Goal: Information Seeking & Learning: Find specific fact

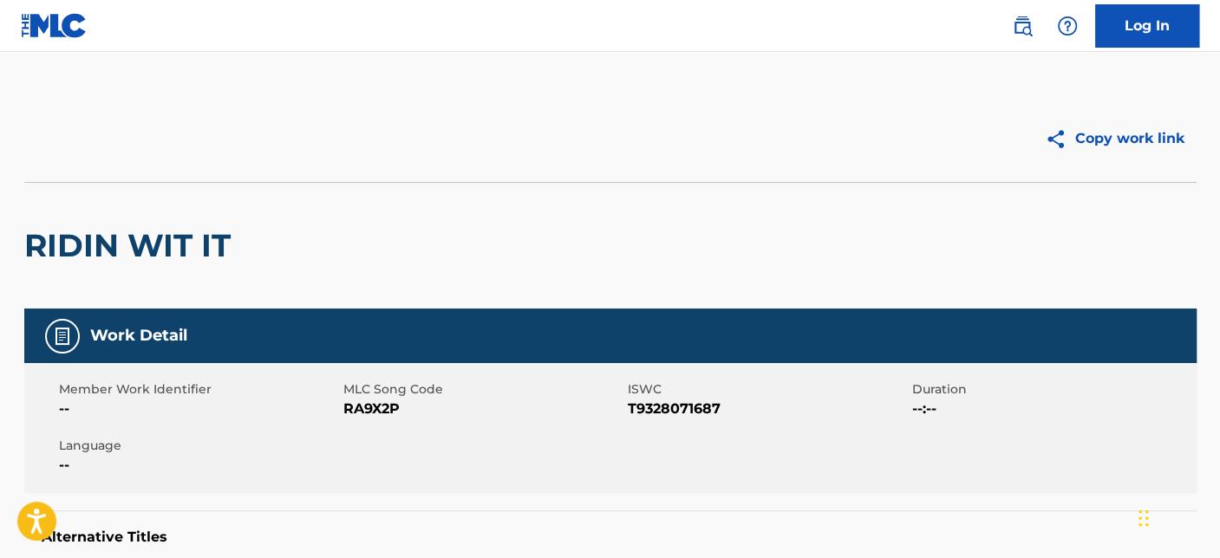
click at [133, 179] on div "Copy work link" at bounding box center [610, 138] width 1172 height 87
click at [49, 16] on img at bounding box center [54, 25] width 67 height 25
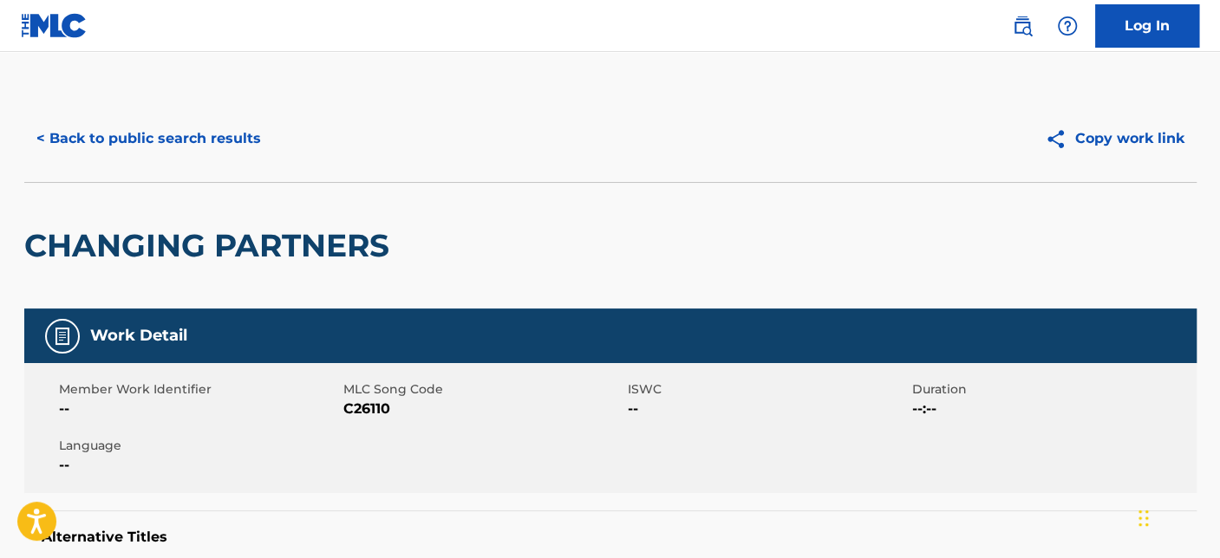
click at [220, 146] on button "< Back to public search results" at bounding box center [148, 138] width 249 height 43
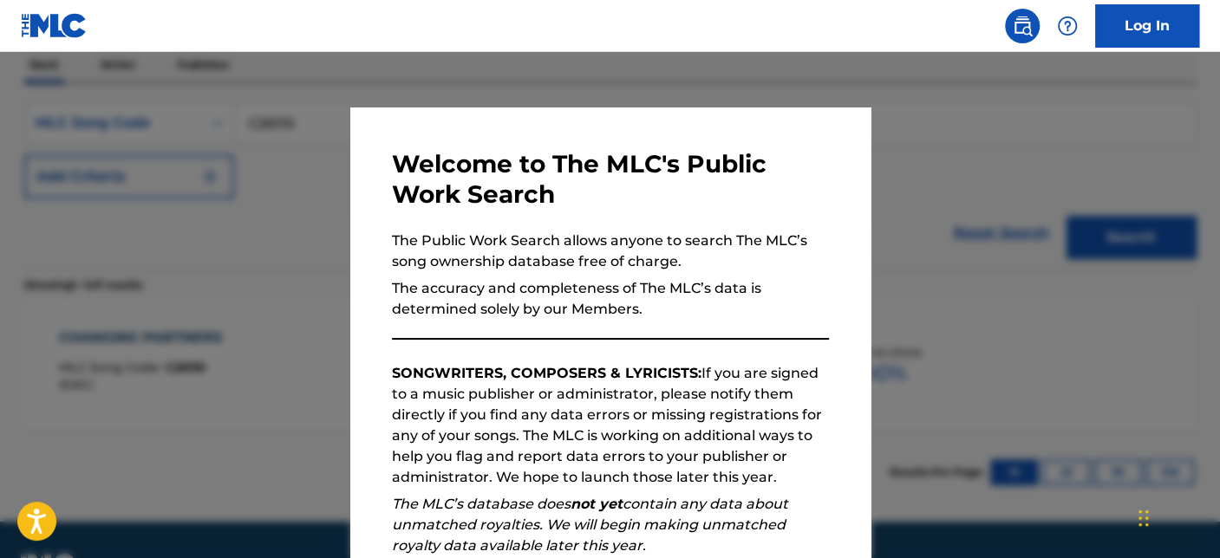
click at [218, 164] on div at bounding box center [610, 331] width 1220 height 558
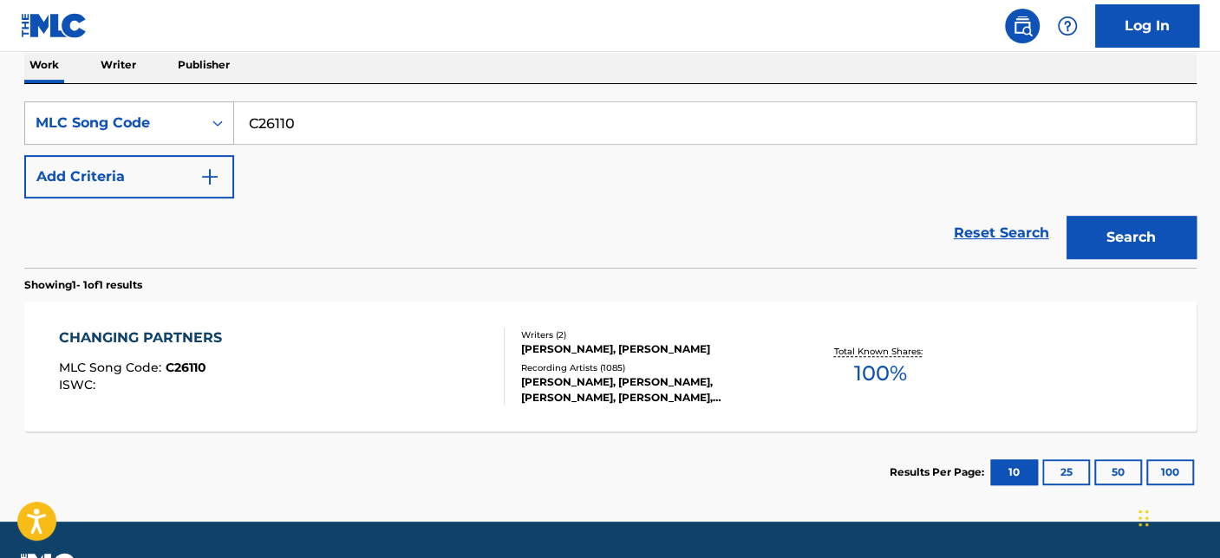
drag, startPoint x: 314, startPoint y: 122, endPoint x: 151, endPoint y: 120, distance: 163.0
click at [151, 120] on div "SearchWithCriteriaadd08bbd-a9ff-402f-83ca-8faed14a1434 MLC Song Code C26110" at bounding box center [610, 122] width 1172 height 43
paste input "P3574P"
type input "P3574P"
click at [1066, 216] on button "Search" at bounding box center [1131, 237] width 130 height 43
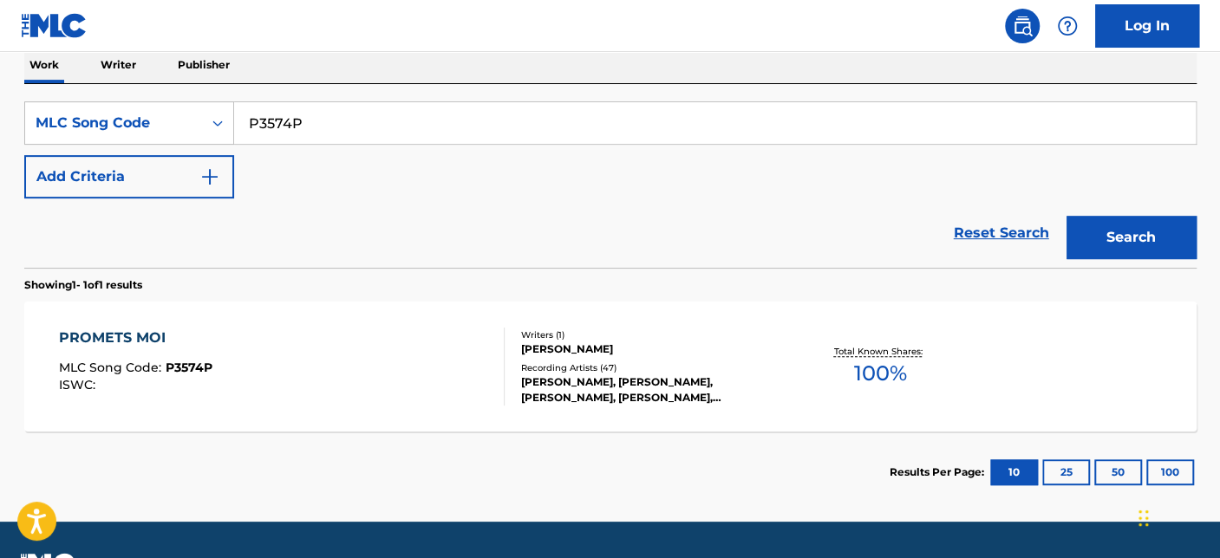
click at [706, 368] on div "Recording Artists ( 47 )" at bounding box center [652, 367] width 262 height 13
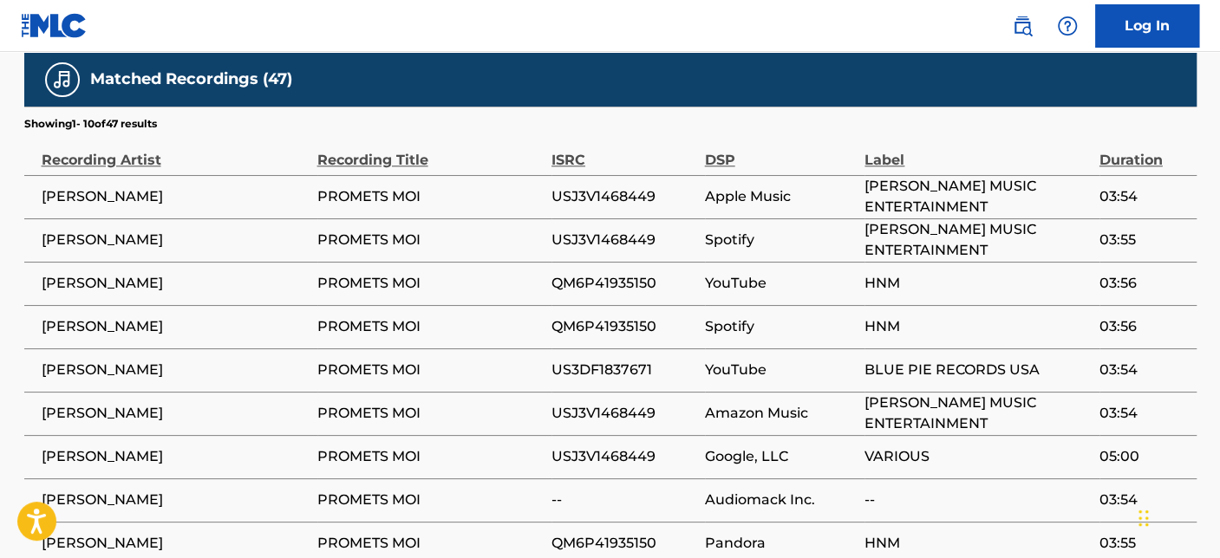
scroll to position [1279, 0]
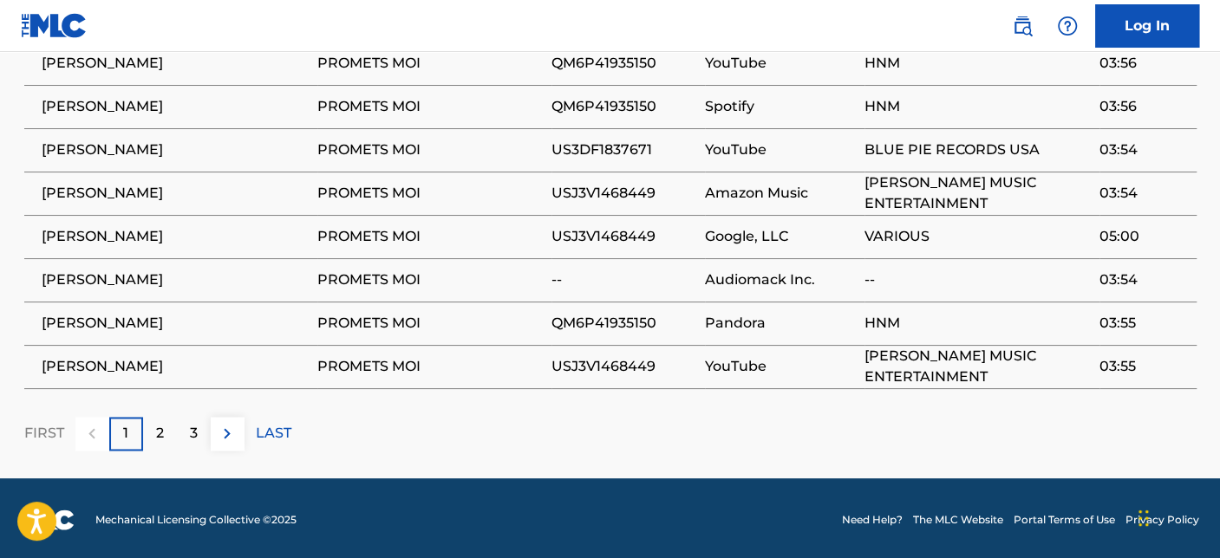
click at [183, 431] on div "3" at bounding box center [194, 434] width 34 height 34
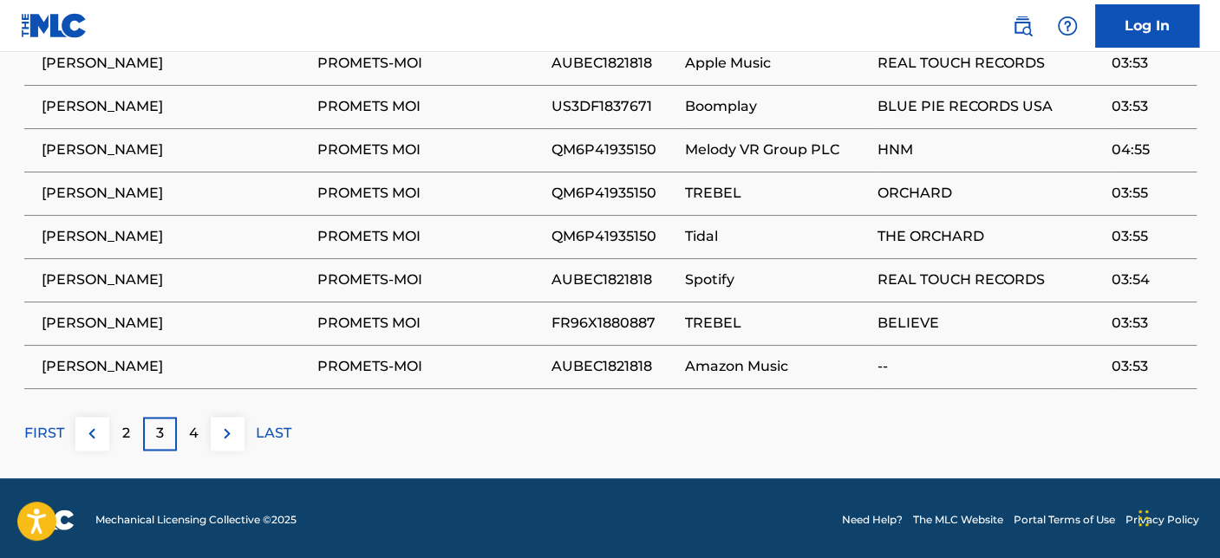
click at [189, 433] on p "4" at bounding box center [194, 433] width 10 height 21
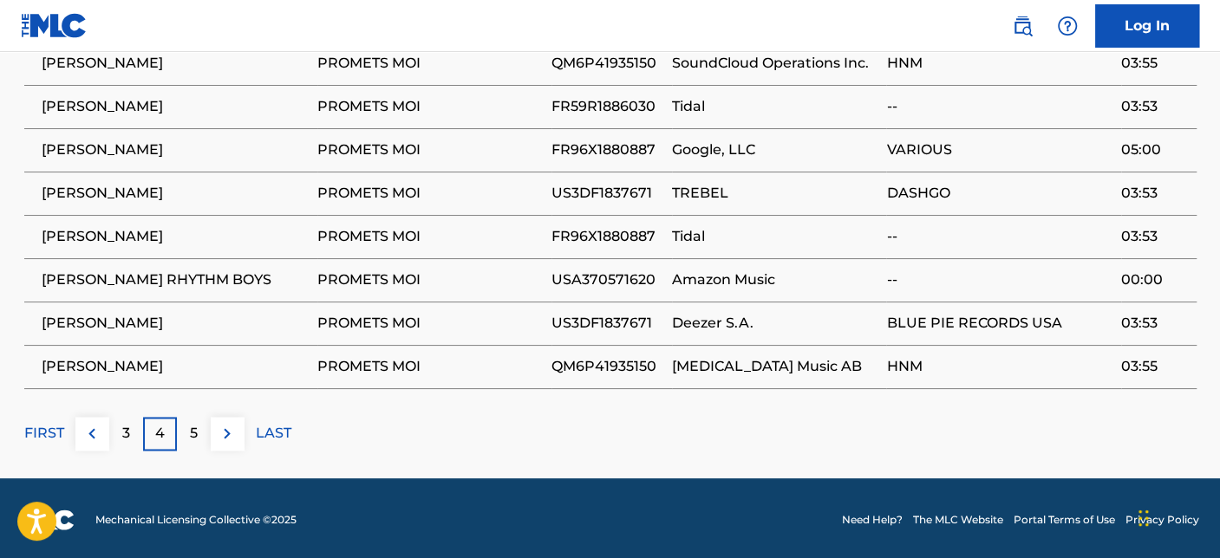
click at [194, 428] on p "5" at bounding box center [194, 433] width 8 height 21
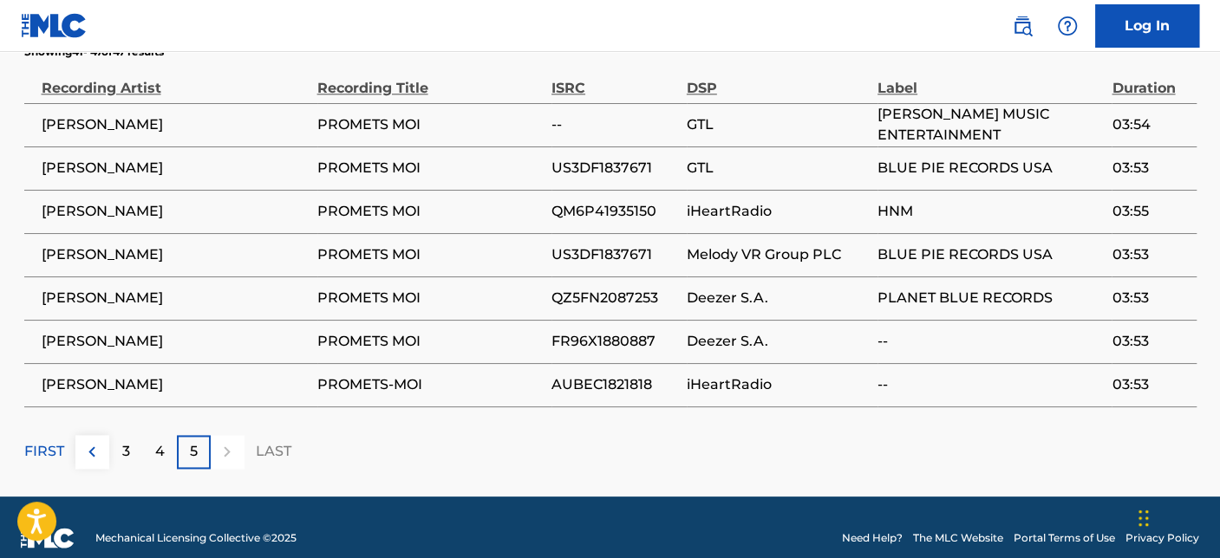
scroll to position [956, 0]
